Goal: Information Seeking & Learning: Understand process/instructions

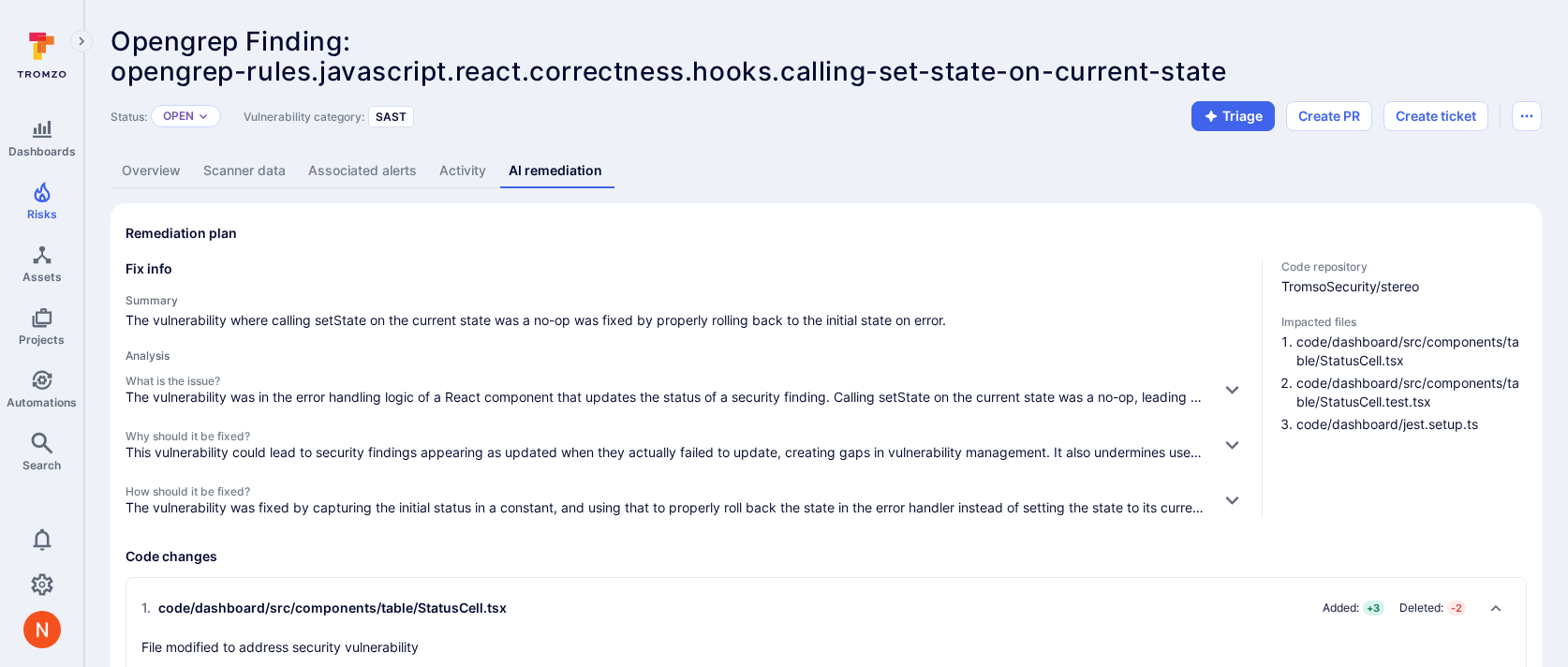
click at [153, 170] on link "Overview" at bounding box center [151, 172] width 82 height 35
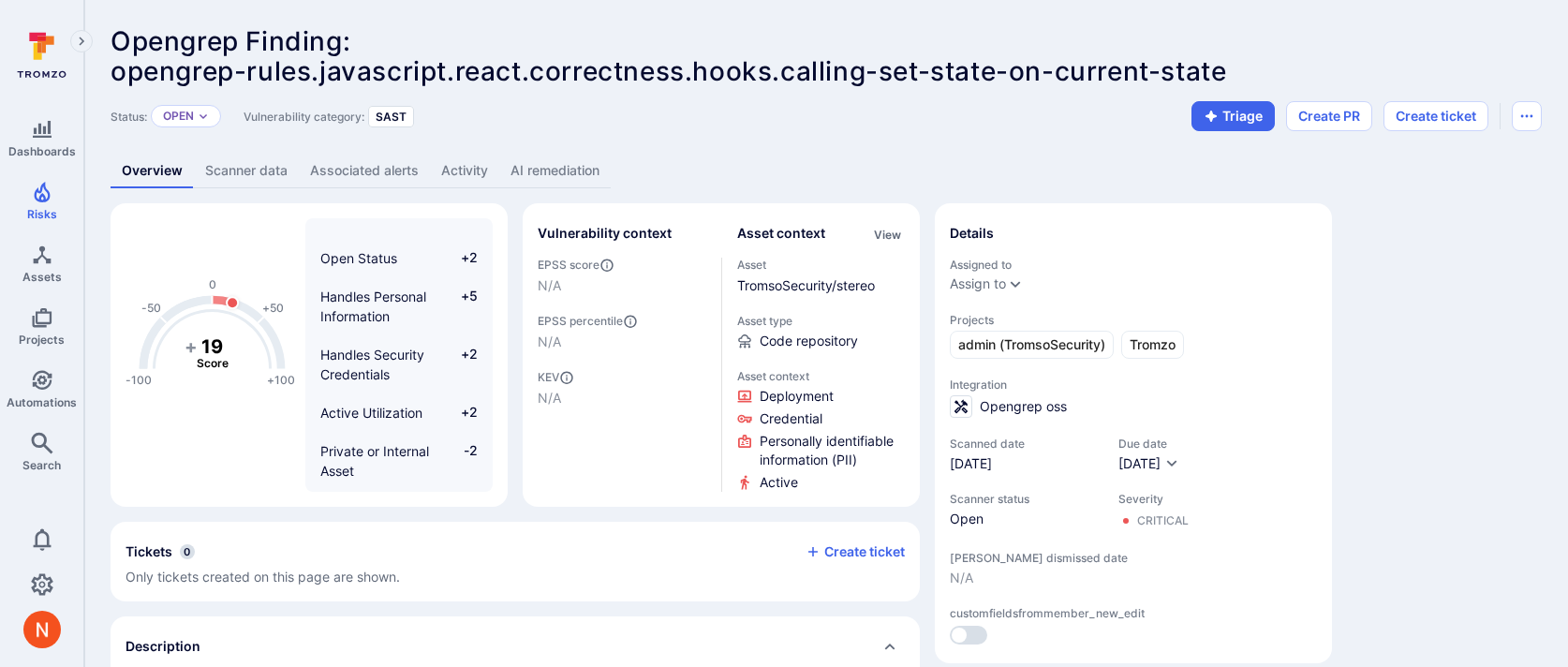
click at [531, 177] on link "AI remediation" at bounding box center [555, 172] width 111 height 35
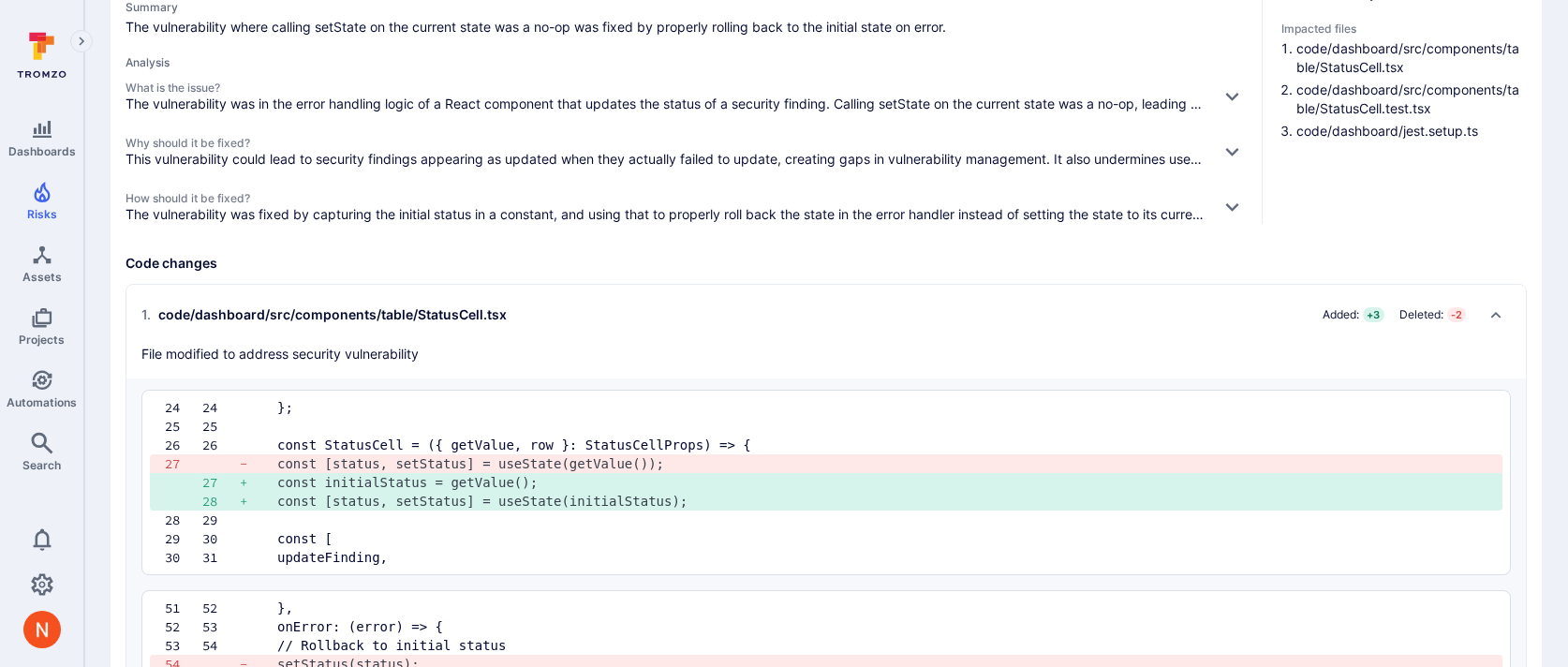
scroll to position [298, 0]
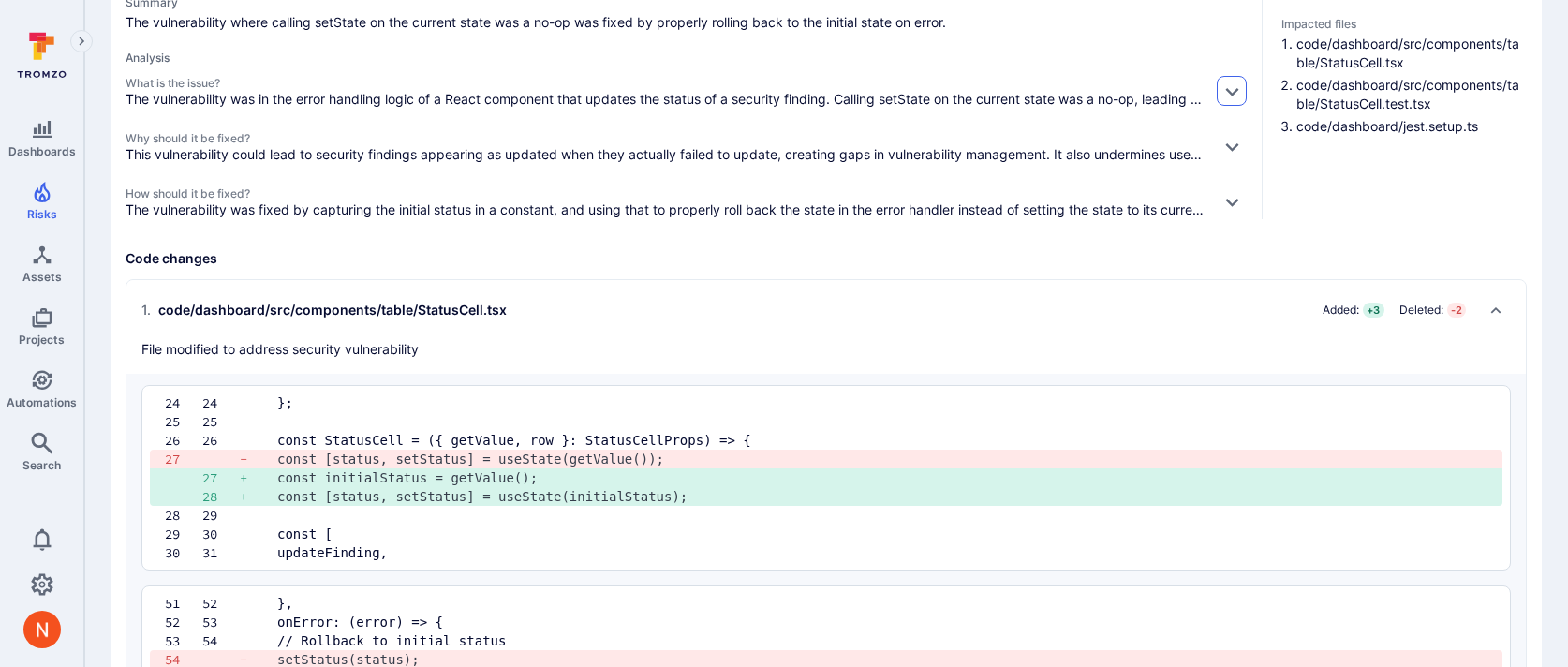
click at [1222, 100] on button "button" at bounding box center [1232, 91] width 30 height 30
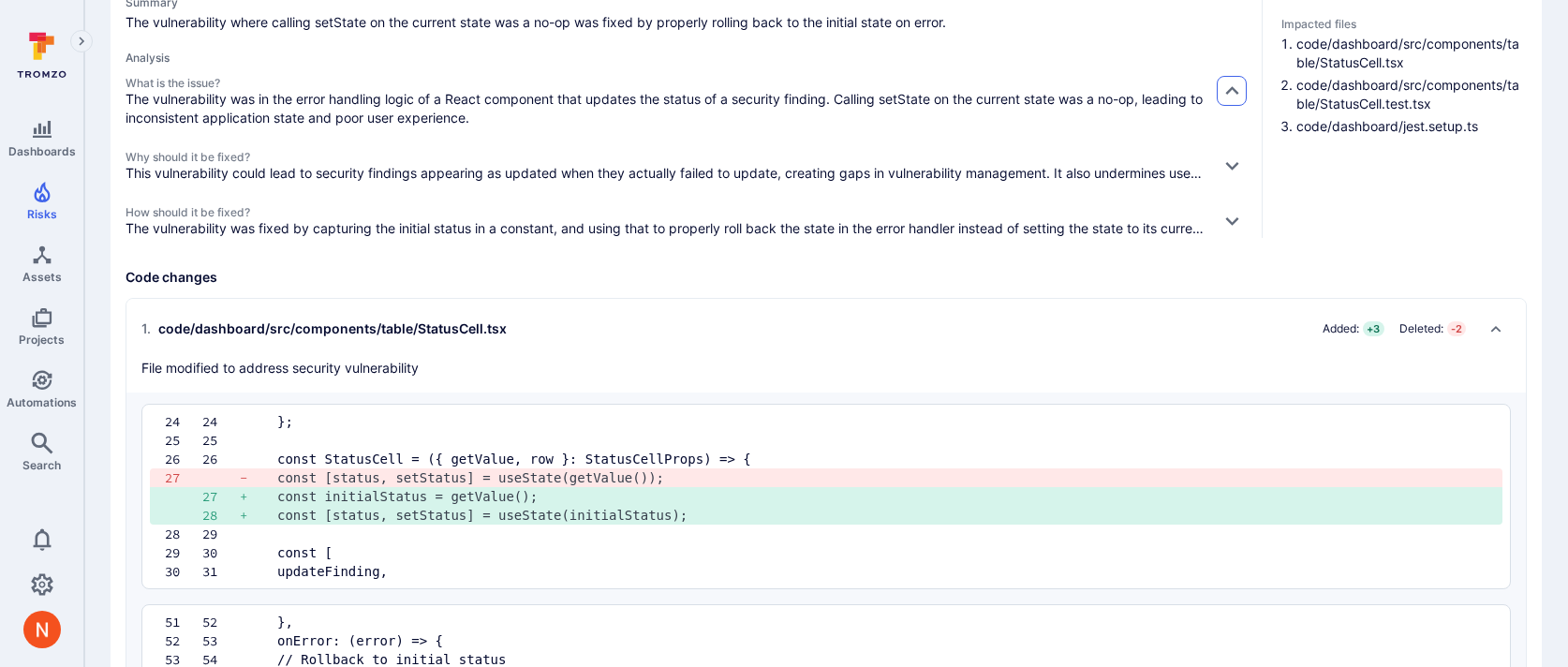
click at [1222, 100] on button "button" at bounding box center [1232, 91] width 30 height 30
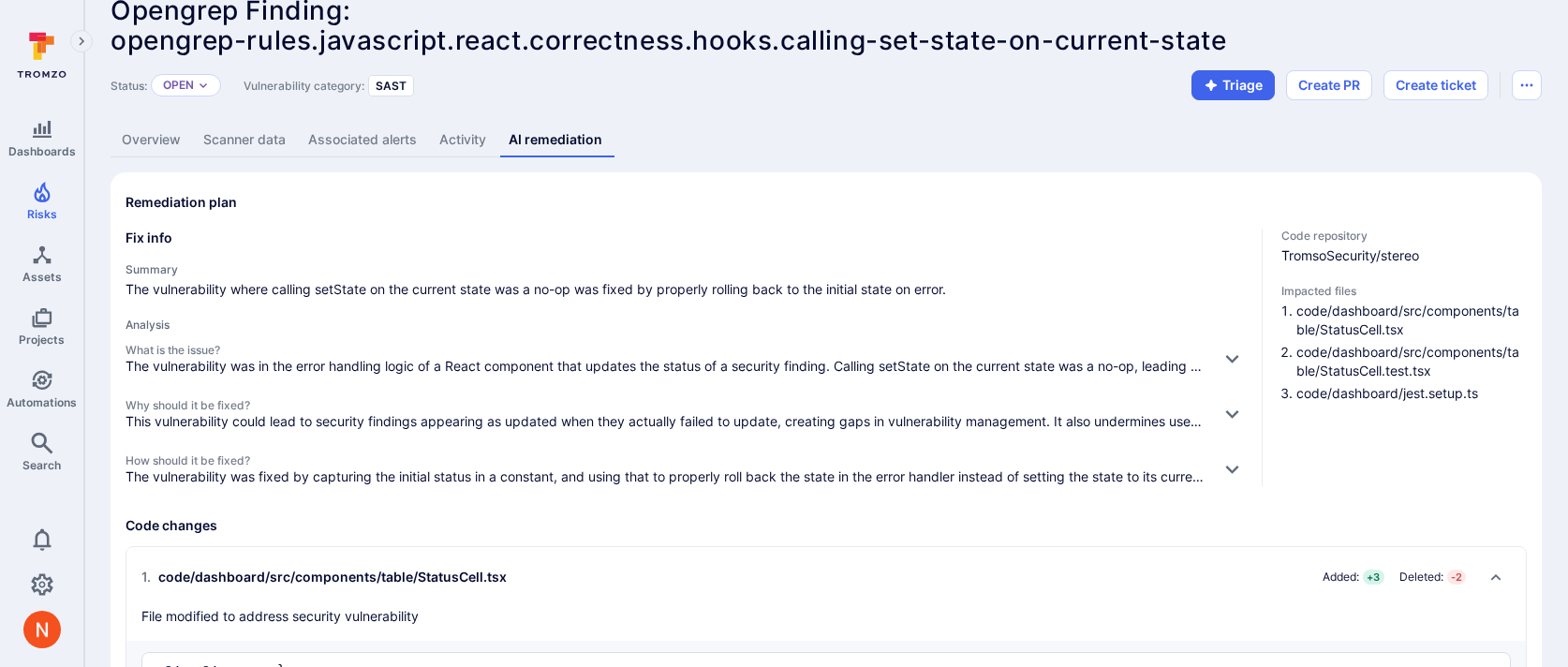
scroll to position [0, 0]
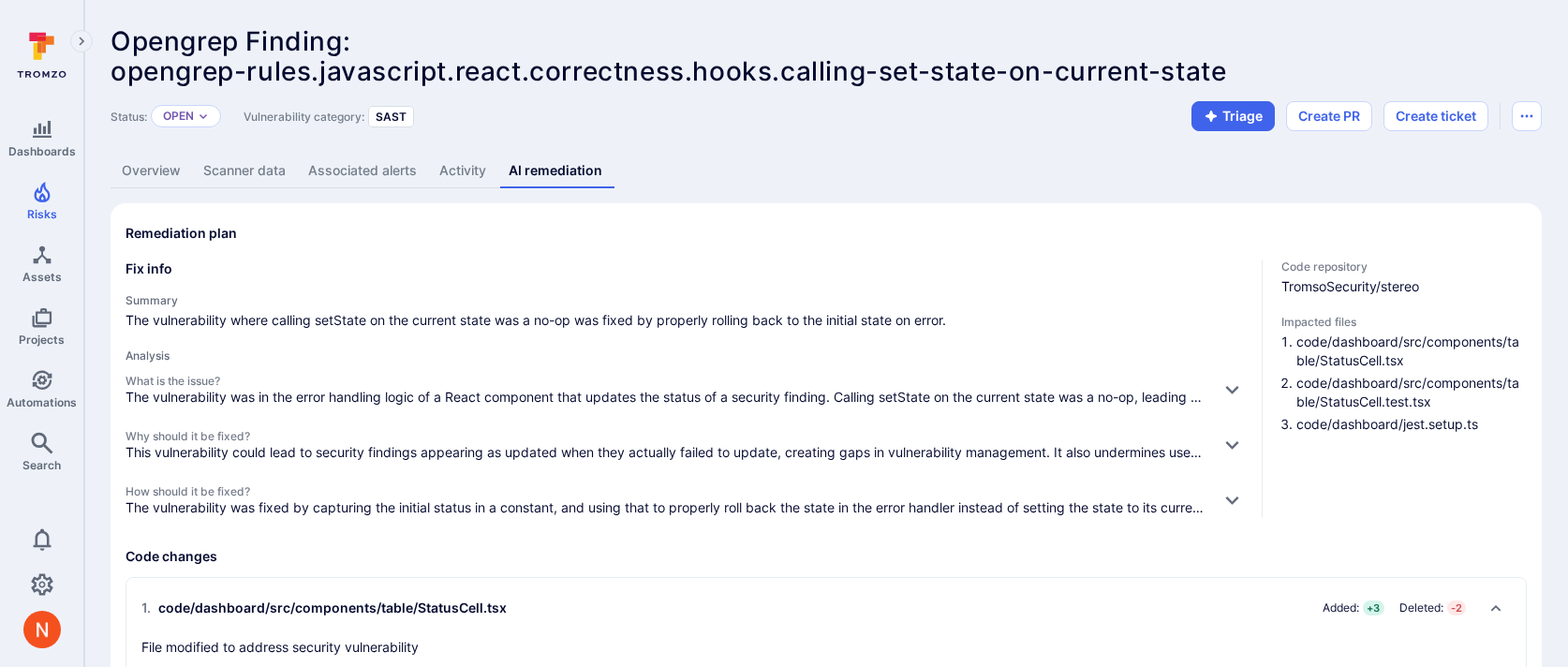
click at [138, 177] on link "Overview" at bounding box center [151, 172] width 82 height 35
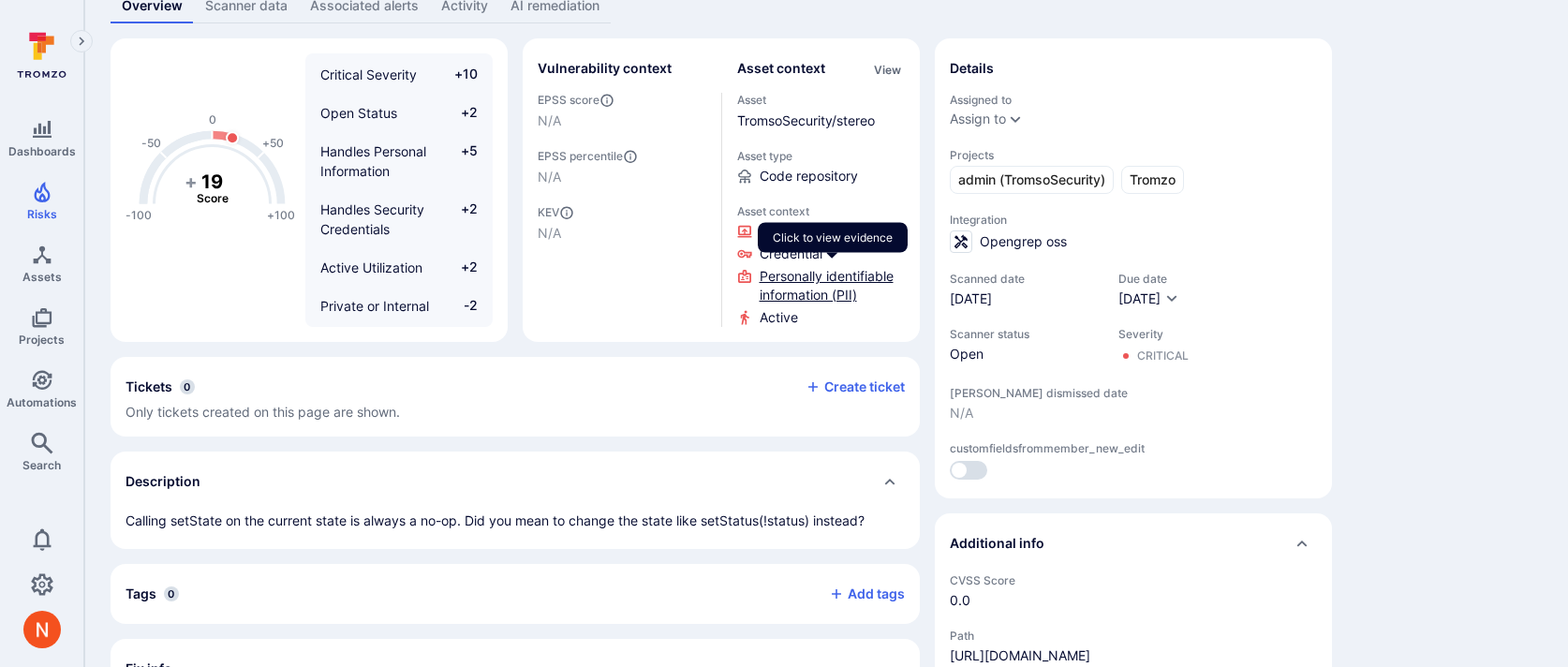
scroll to position [102, 0]
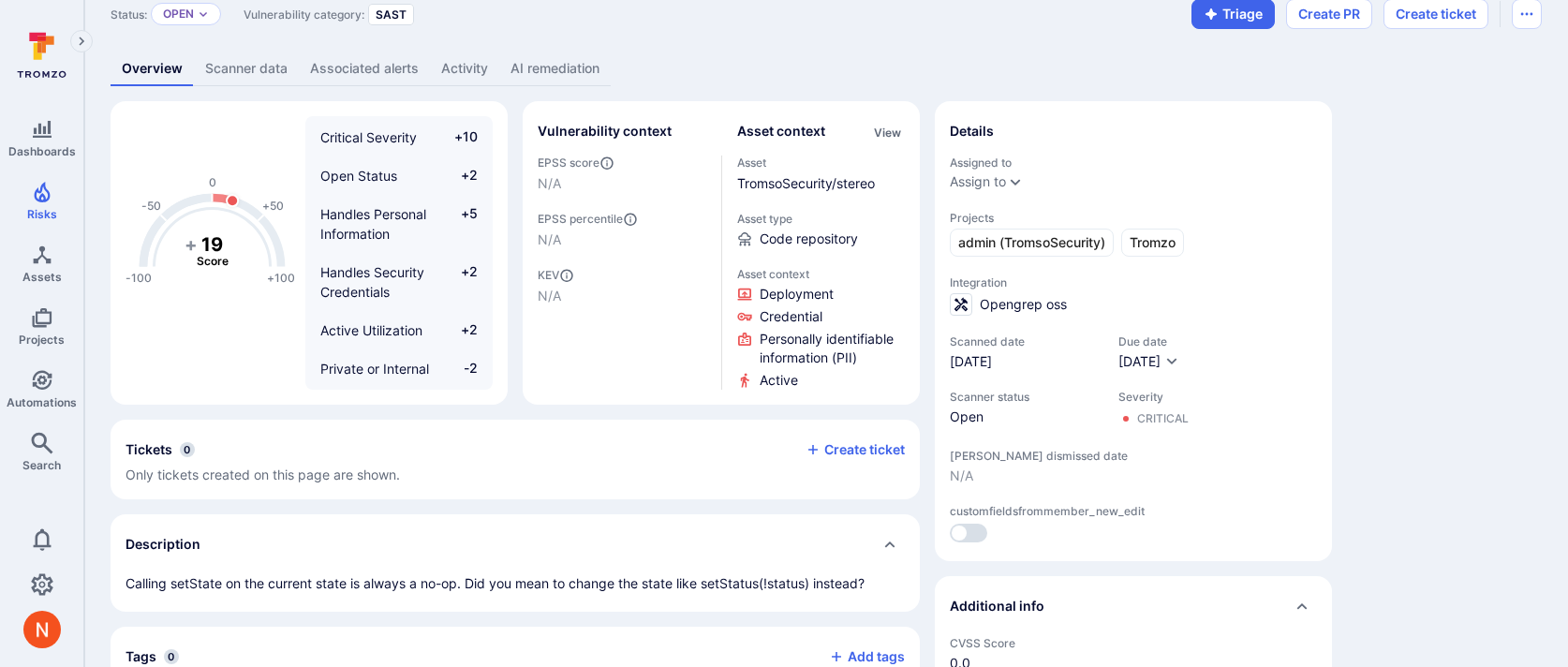
click at [530, 65] on link "AI remediation" at bounding box center [555, 69] width 111 height 35
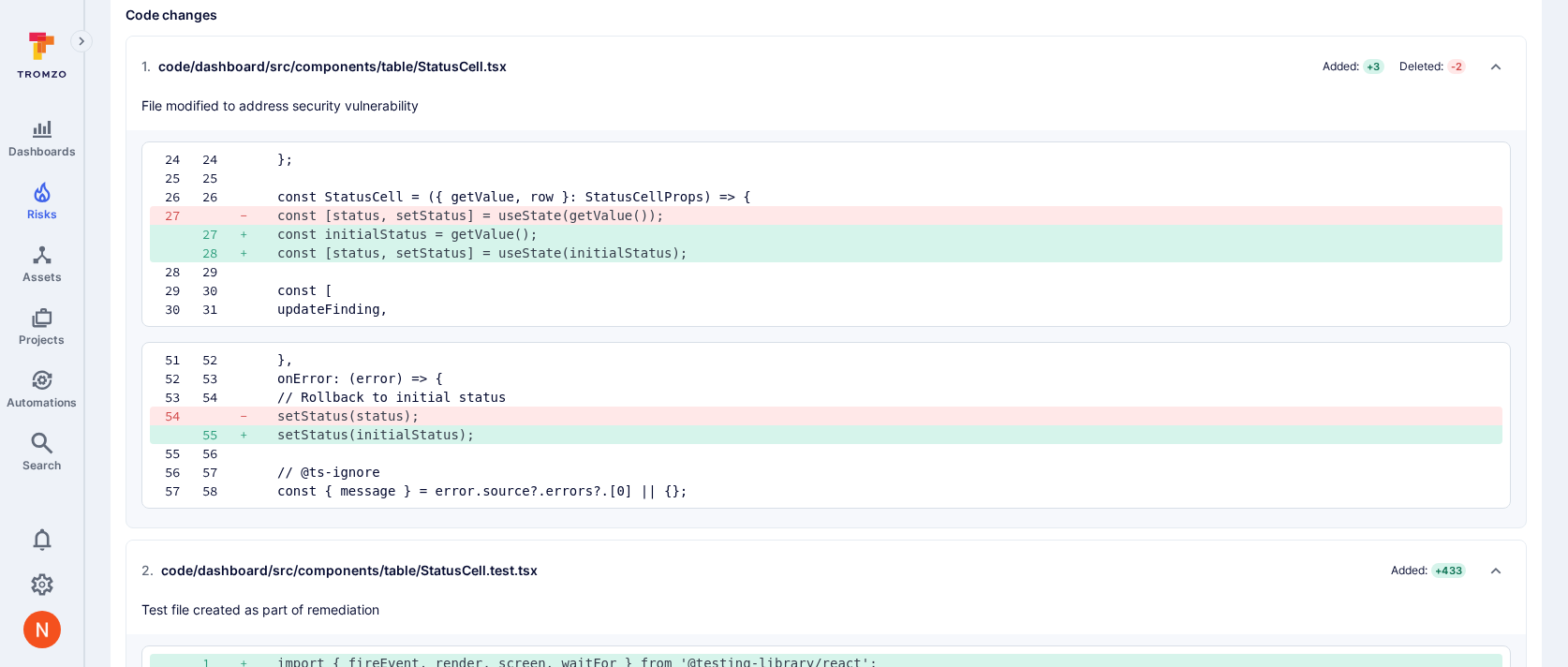
scroll to position [545, 0]
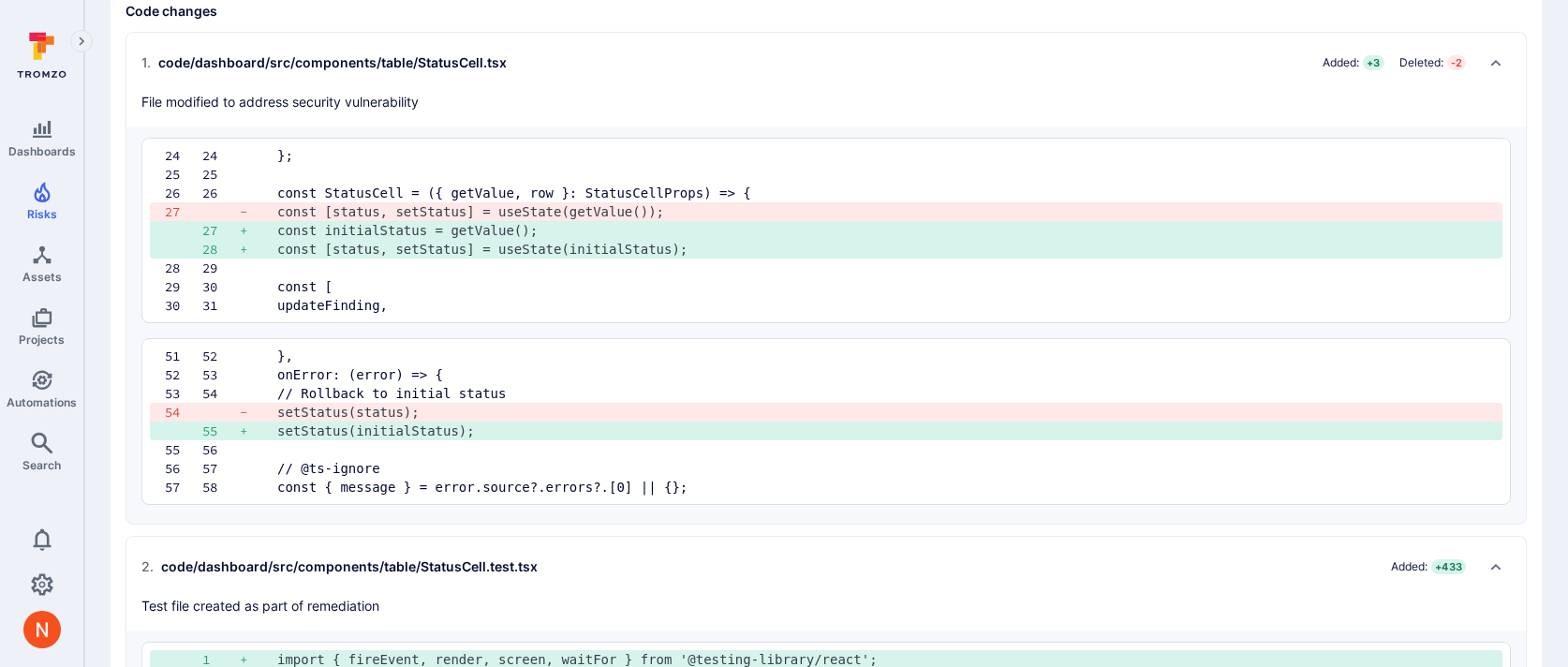
drag, startPoint x: 293, startPoint y: 212, endPoint x: 704, endPoint y: 209, distance: 411.0
click at [704, 209] on pre "const [status, setStatus] = useState(getValue());" at bounding box center [883, 212] width 1210 height 19
copy pre "const [status, setStatus] = useState(getValue());"
drag, startPoint x: 371, startPoint y: 408, endPoint x: 537, endPoint y: 408, distance: 166.0
click at [537, 408] on pre "setStatus(status);" at bounding box center [883, 412] width 1210 height 19
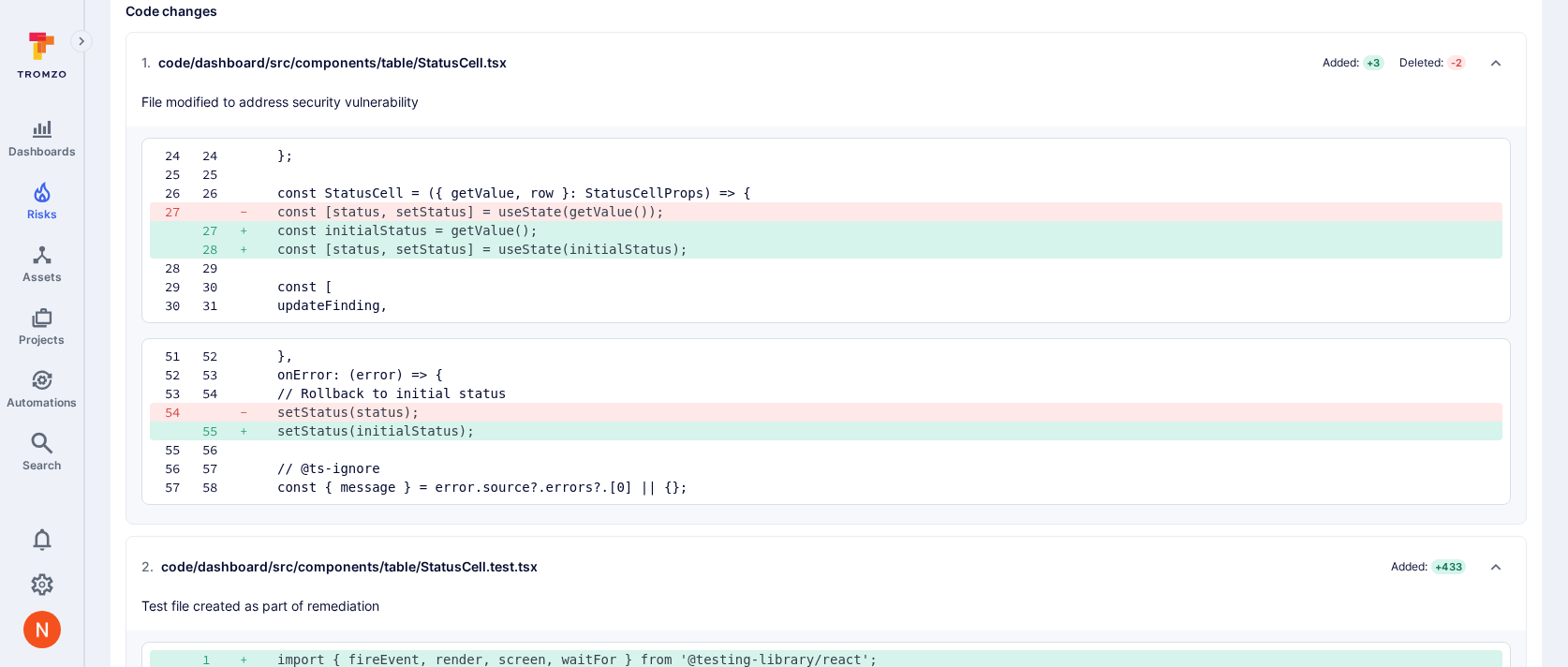
copy pre "setStatus(status);"
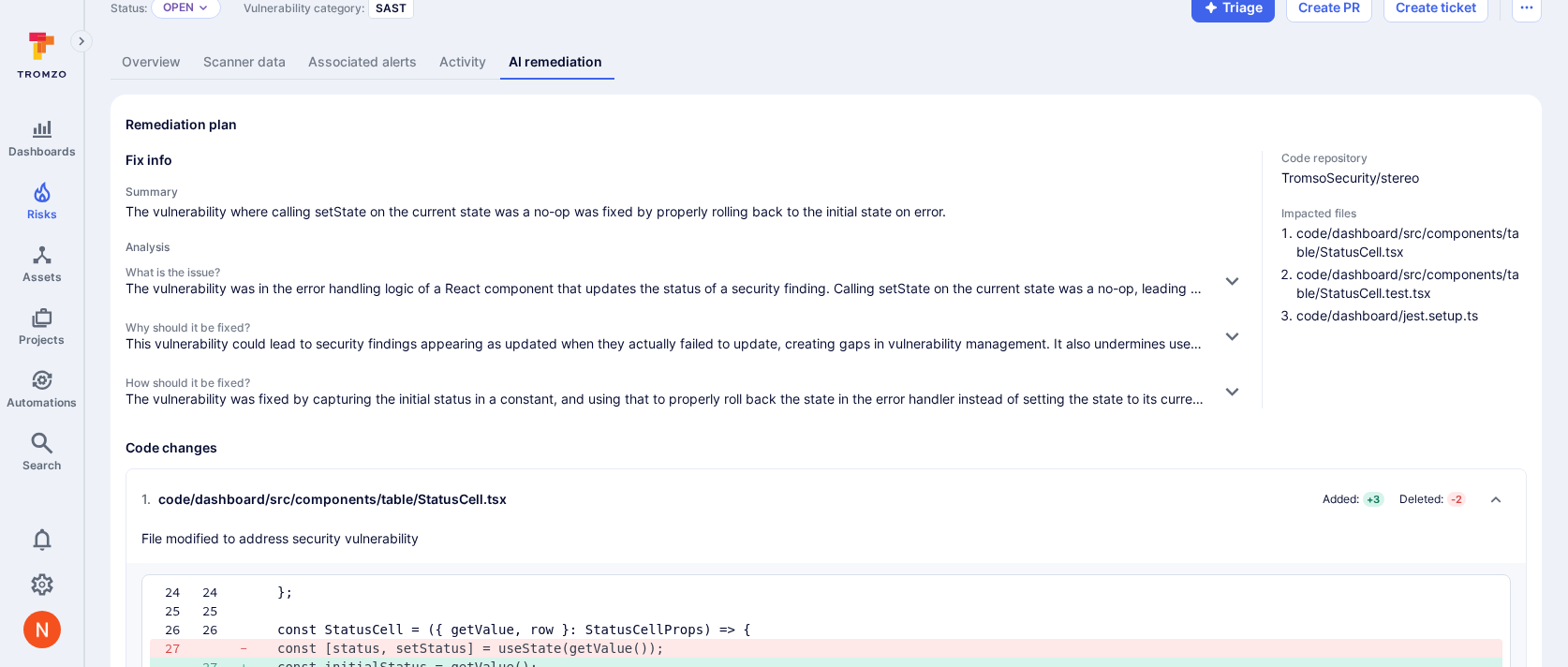
scroll to position [0, 0]
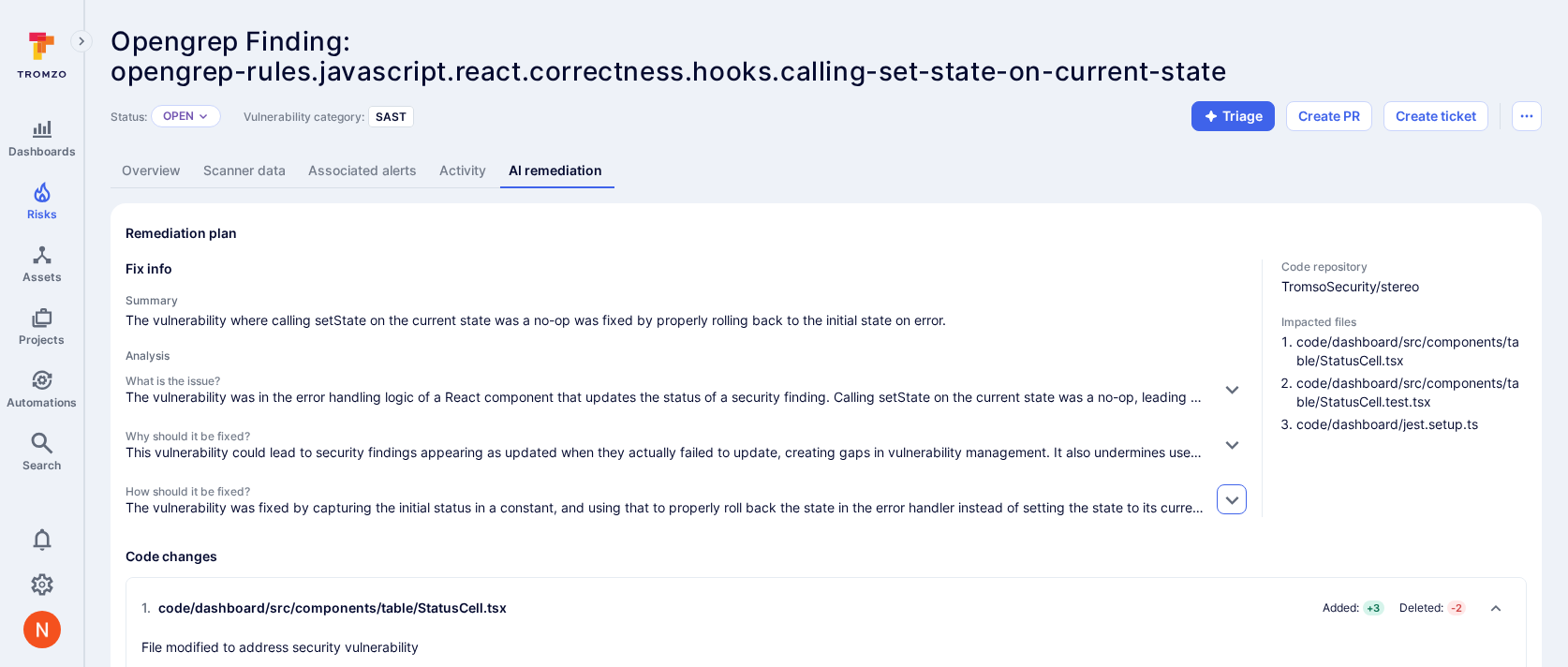
click at [1236, 506] on icon "button" at bounding box center [1233, 500] width 19 height 20
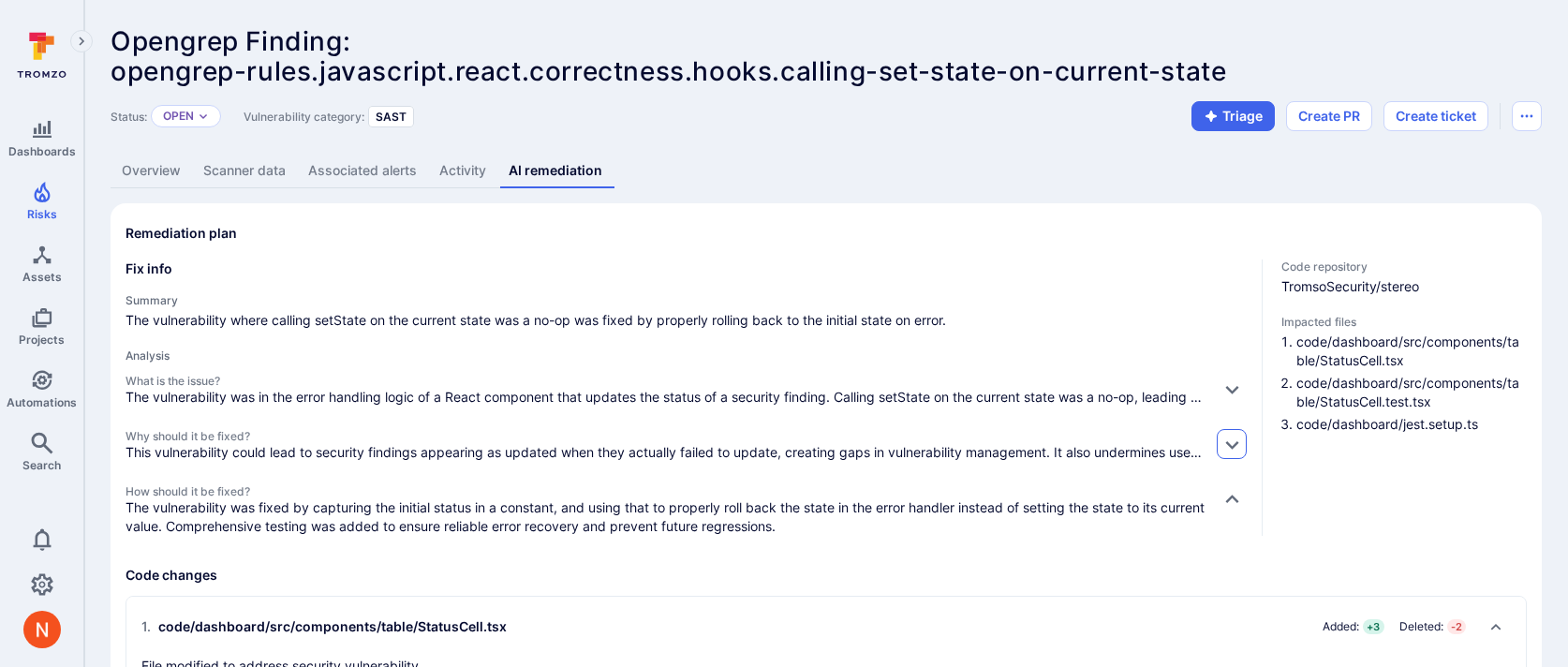
click at [1224, 442] on icon "button" at bounding box center [1233, 445] width 19 height 20
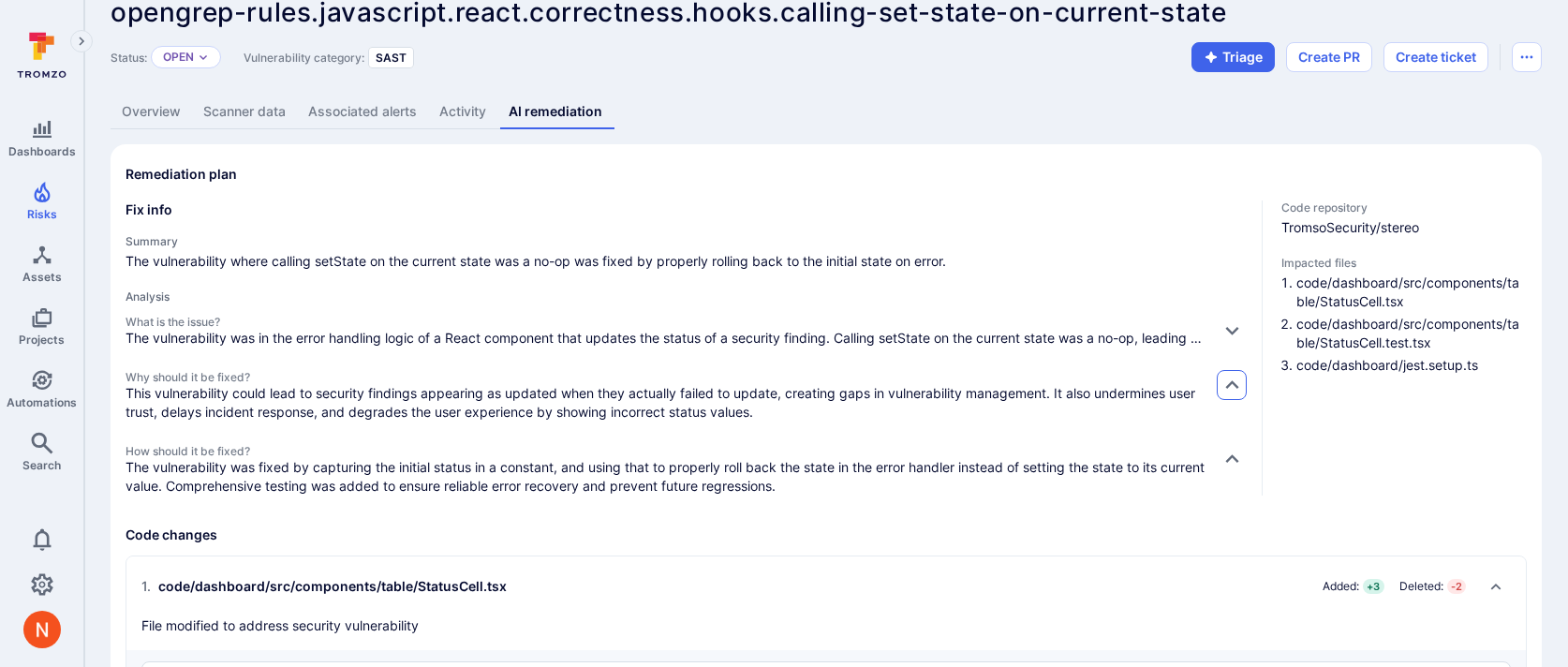
scroll to position [60, 0]
click at [1223, 323] on icon "button" at bounding box center [1233, 329] width 19 height 20
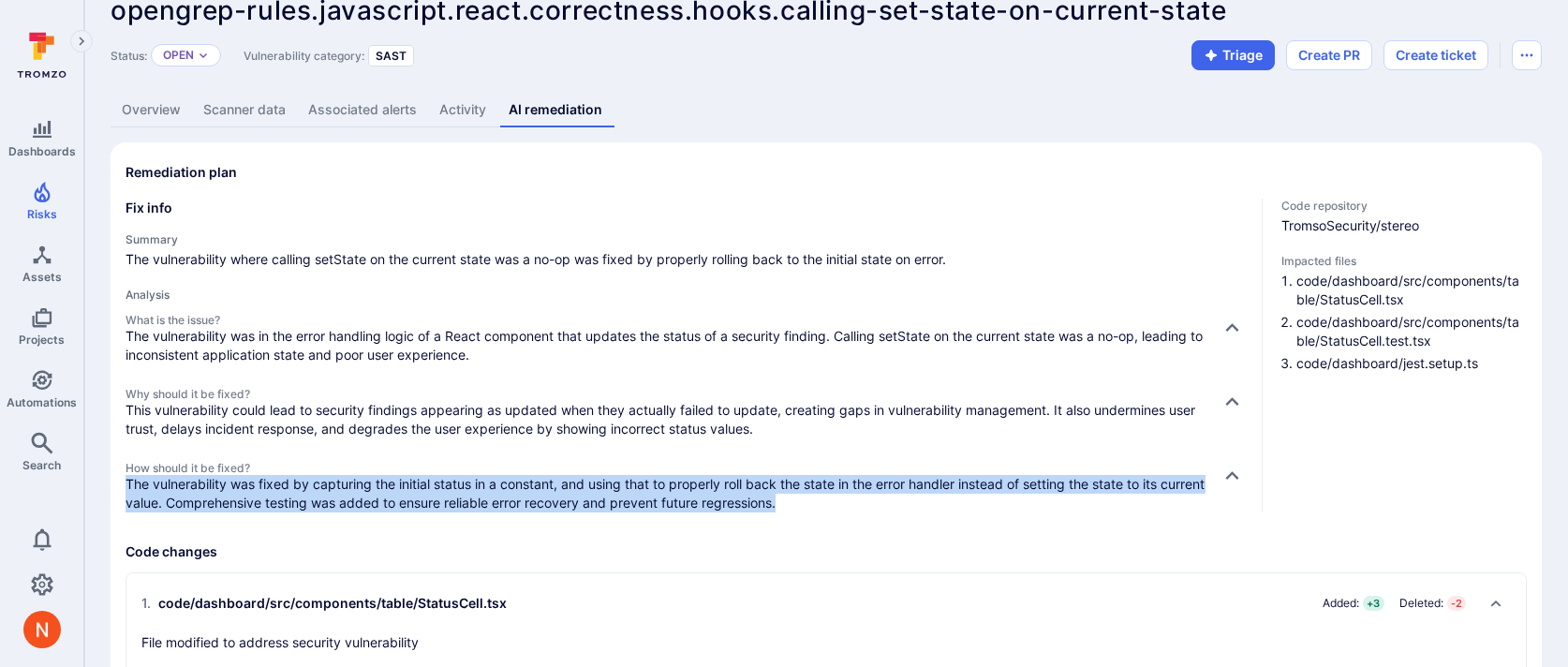
drag, startPoint x: 837, startPoint y: 498, endPoint x: 99, endPoint y: 487, distance: 738.1
copy p "The vulnerability was fixed by capturing the initial status in a constant, and …"
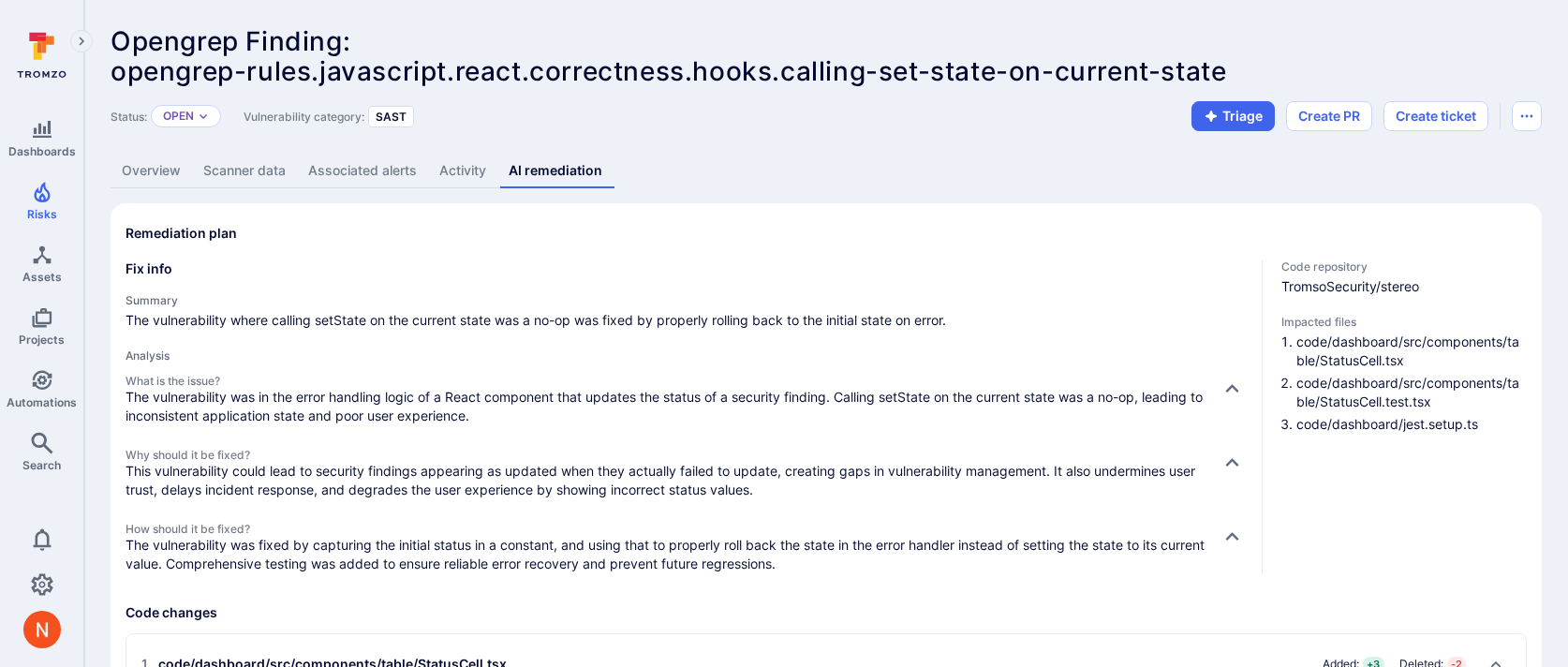
click at [1223, 71] on span "opengrep-rules.javascript.react.correctness.hooks.calling-set-state-on-current-…" at bounding box center [668, 71] width 1116 height 32
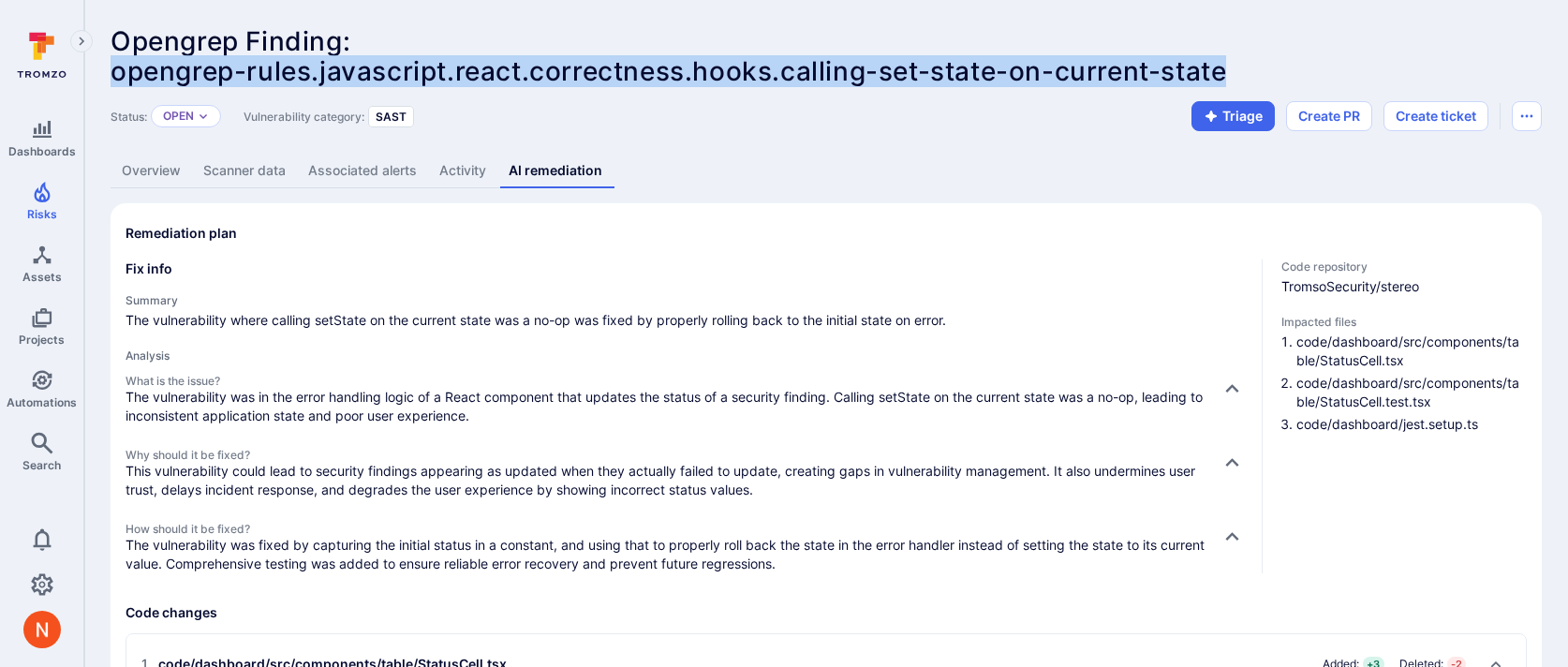
drag, startPoint x: 1229, startPoint y: 71, endPoint x: 115, endPoint y: 72, distance: 1114.0
click at [115, 72] on span "opengrep-rules.javascript.react.correctness.hooks.calling-set-state-on-current-…" at bounding box center [668, 71] width 1116 height 32
copy span "opengrep-rules.javascript.react.correctness.hooks.calling-set-state-on-current-…"
